Goal: Task Accomplishment & Management: Manage account settings

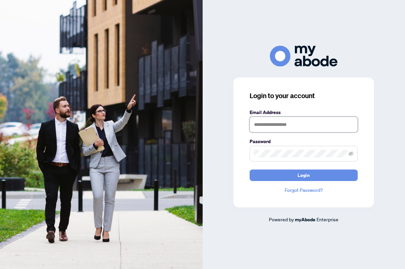
type input "**********"
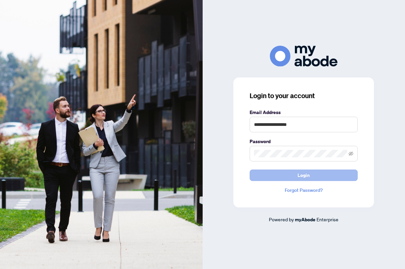
click at [283, 174] on button "Login" at bounding box center [304, 174] width 108 height 11
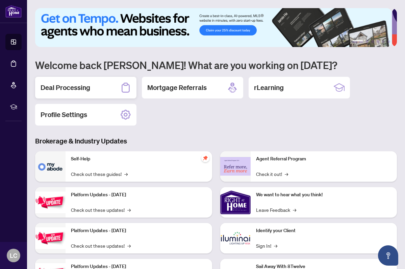
click at [86, 89] on h2 "Deal Processing" at bounding box center [66, 87] width 50 height 9
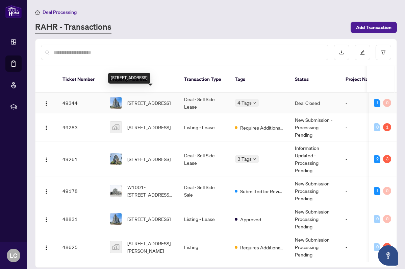
click at [155, 99] on span "[STREET_ADDRESS]" at bounding box center [148, 102] width 43 height 7
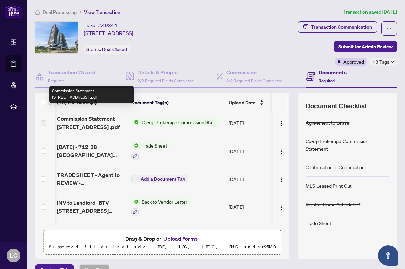
scroll to position [79, 1]
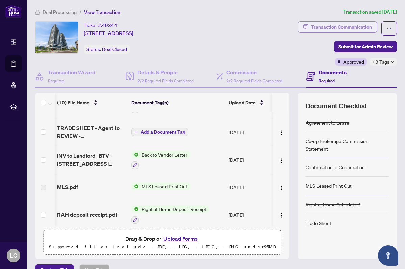
click at [328, 22] on div "Transaction Communication" at bounding box center [341, 27] width 61 height 11
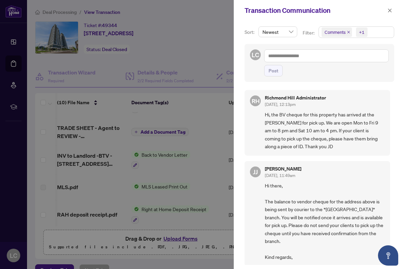
click at [155, 120] on div at bounding box center [202, 134] width 405 height 269
click at [184, 65] on div at bounding box center [202, 134] width 405 height 269
click at [390, 8] on icon "close" at bounding box center [389, 10] width 5 height 5
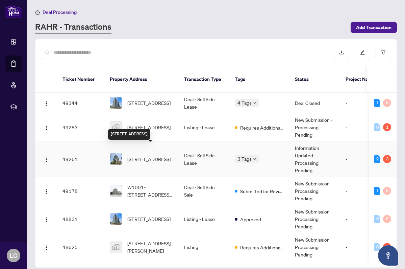
click at [153, 155] on span "[STREET_ADDRESS]" at bounding box center [148, 158] width 43 height 7
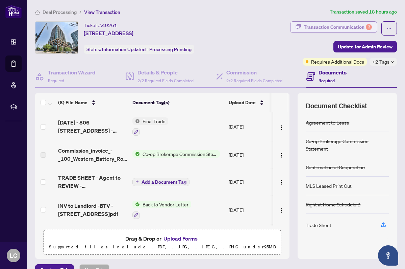
click at [340, 27] on div "Transaction Communication 3" at bounding box center [338, 27] width 68 height 11
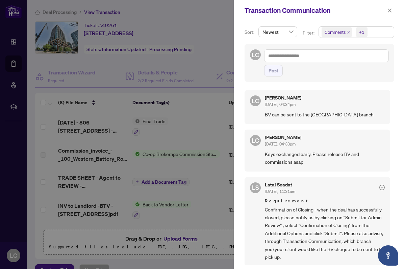
click at [182, 58] on div at bounding box center [202, 134] width 405 height 269
click at [387, 11] on button "button" at bounding box center [389, 10] width 9 height 8
